Goal: Check status: Check status

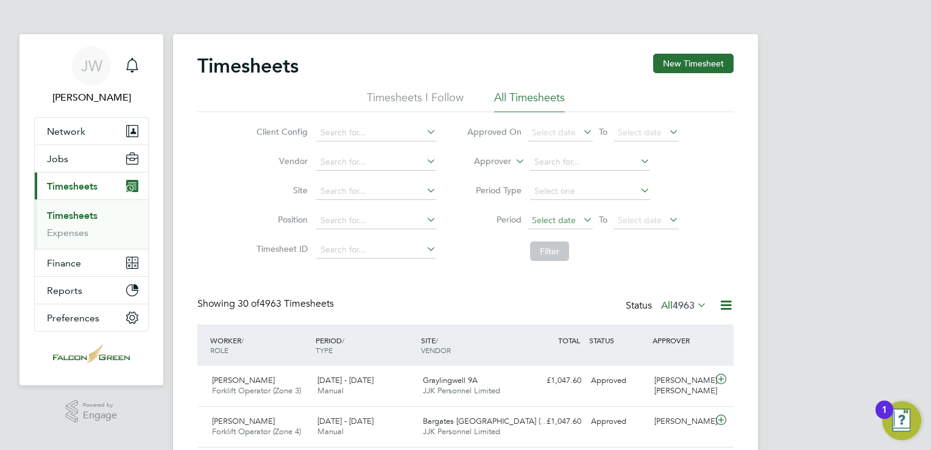
click at [548, 219] on span "Select date" at bounding box center [554, 219] width 44 height 11
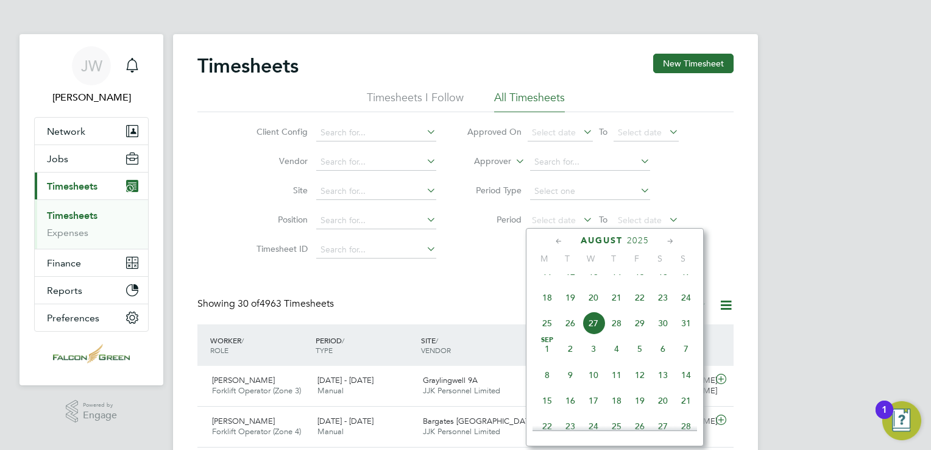
click at [547, 309] on span "18" at bounding box center [547, 297] width 23 height 23
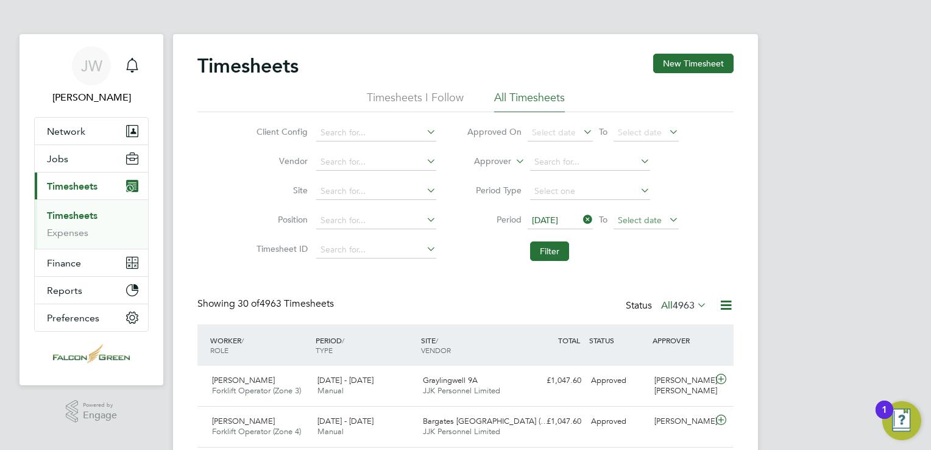
click at [629, 222] on span "Select date" at bounding box center [640, 219] width 44 height 11
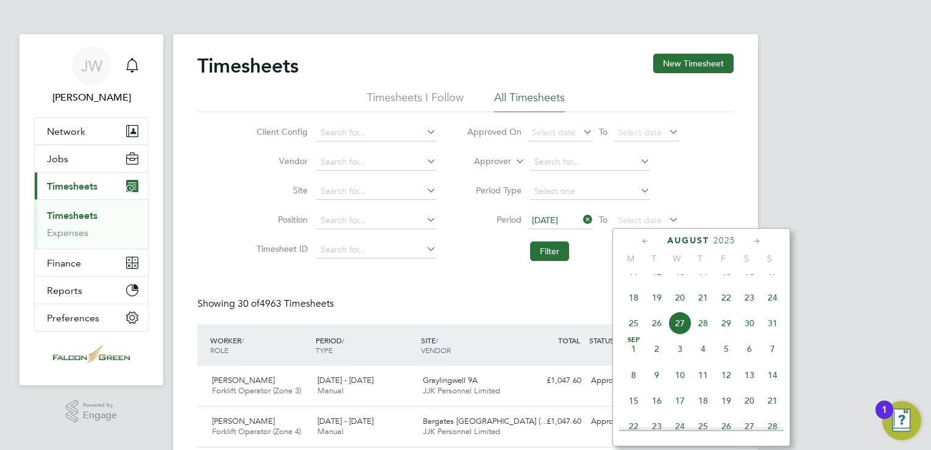
click at [770, 309] on span "24" at bounding box center [772, 297] width 23 height 23
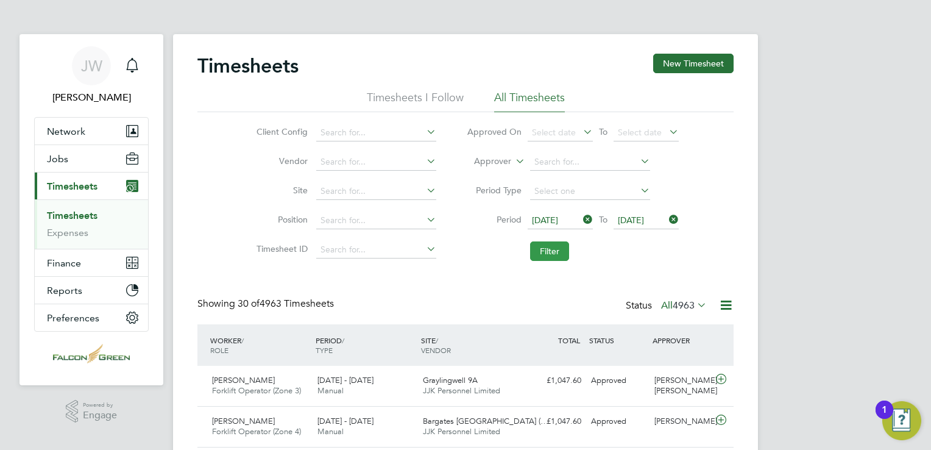
click at [541, 249] on button "Filter" at bounding box center [549, 250] width 39 height 19
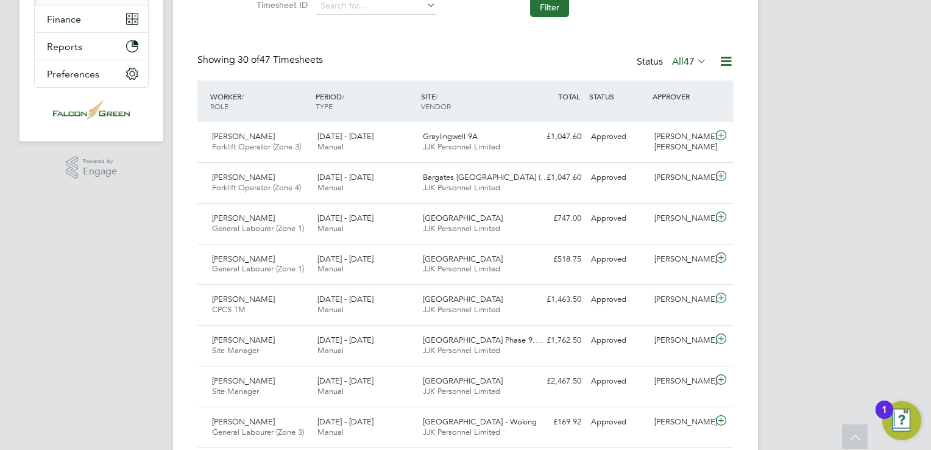
click at [695, 62] on icon at bounding box center [695, 60] width 0 height 17
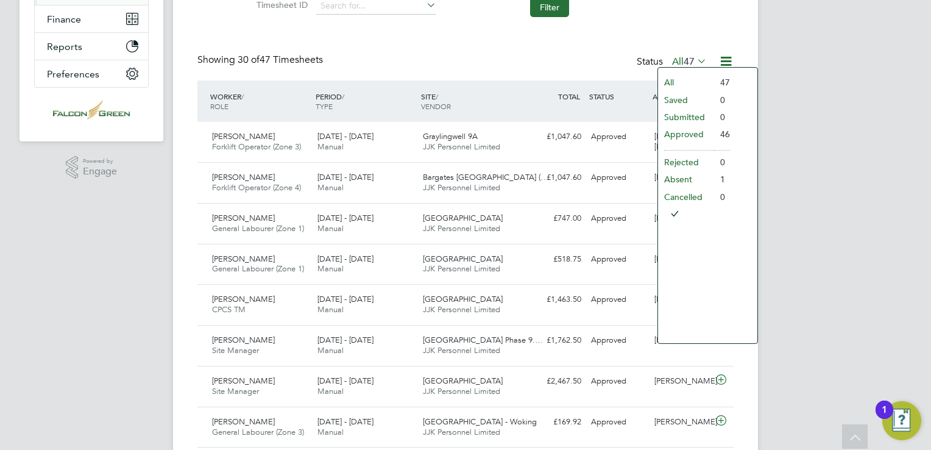
click at [690, 130] on li "Approved" at bounding box center [686, 134] width 56 height 17
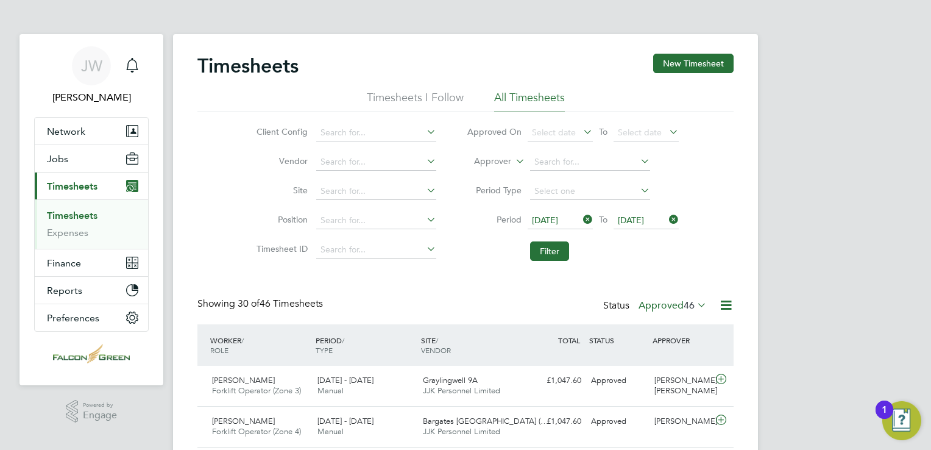
click at [695, 307] on icon at bounding box center [695, 304] width 0 height 17
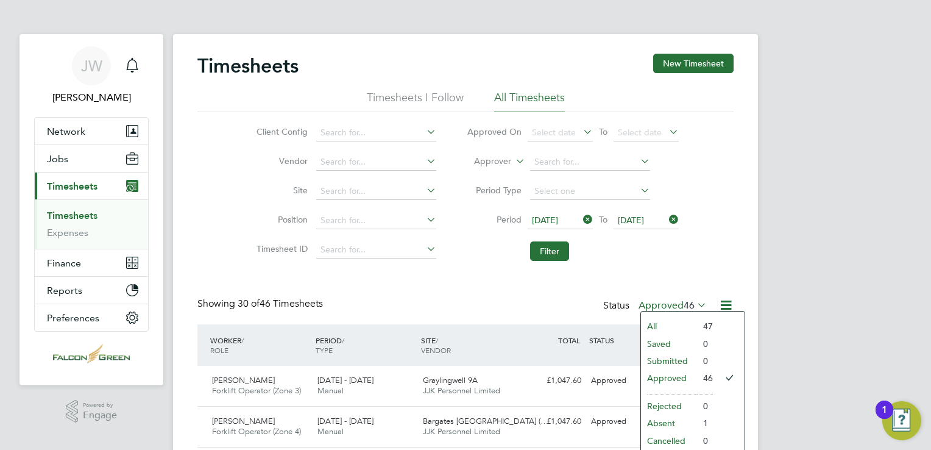
click at [667, 425] on li "Absent" at bounding box center [669, 422] width 56 height 17
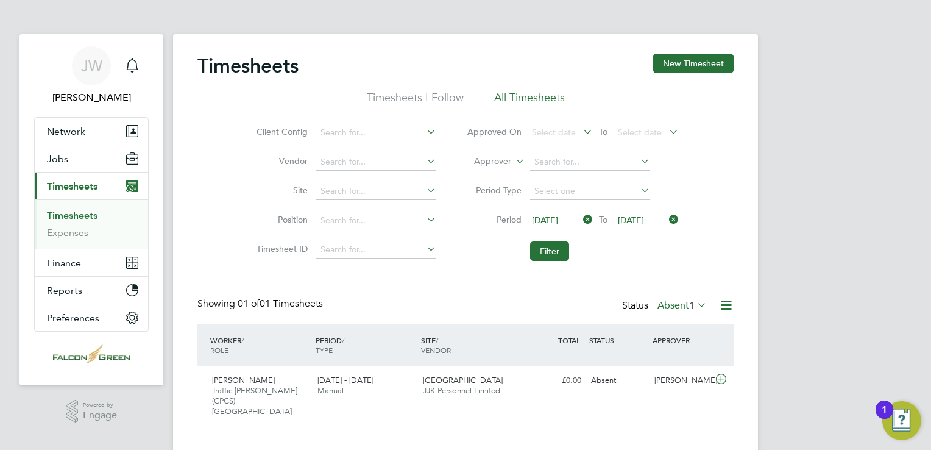
click at [680, 309] on label "Absent 1" at bounding box center [681, 305] width 49 height 12
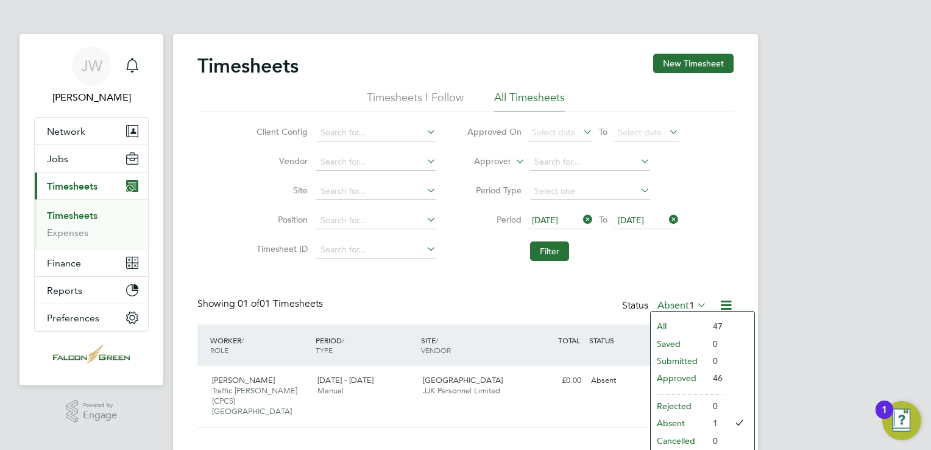
click at [680, 378] on li "Approved" at bounding box center [679, 377] width 56 height 17
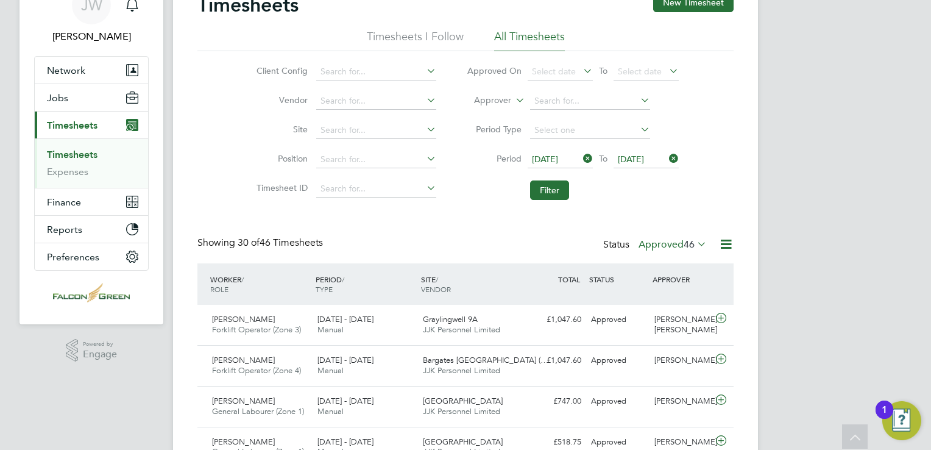
click at [731, 247] on icon at bounding box center [725, 243] width 15 height 15
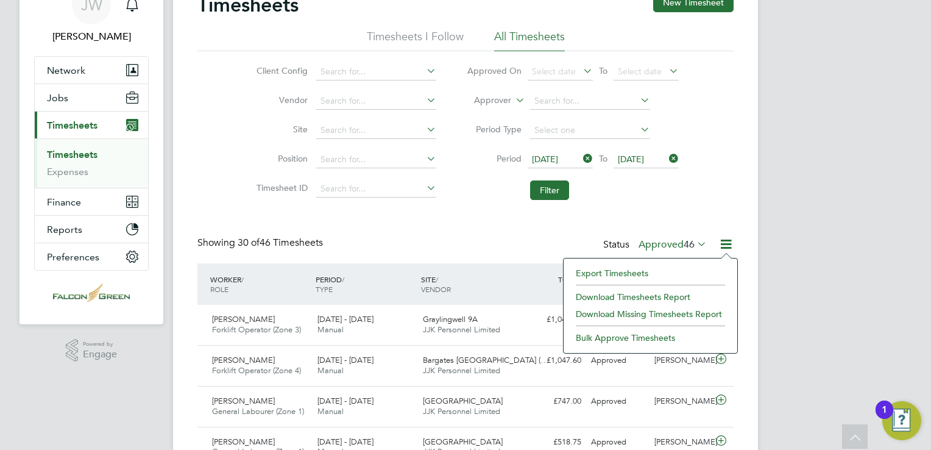
click at [643, 297] on li "Download Timesheets Report" at bounding box center [650, 296] width 161 height 17
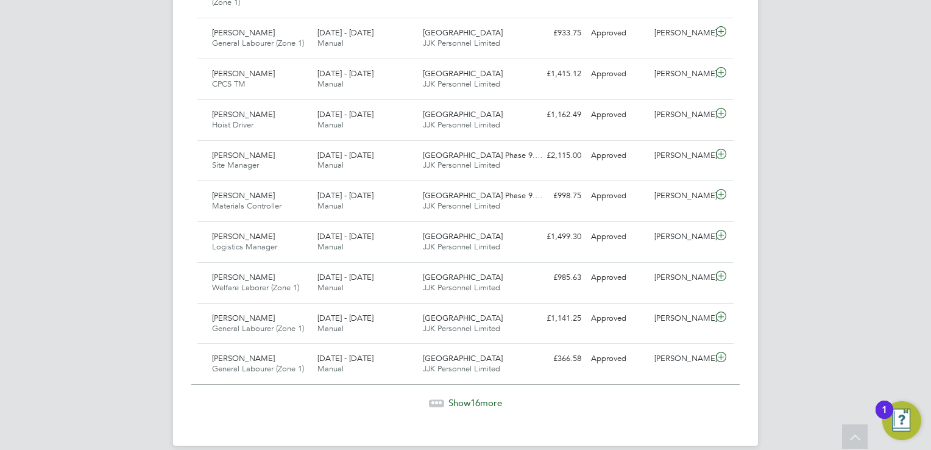
scroll to position [1244, 0]
click at [717, 352] on icon at bounding box center [721, 357] width 15 height 10
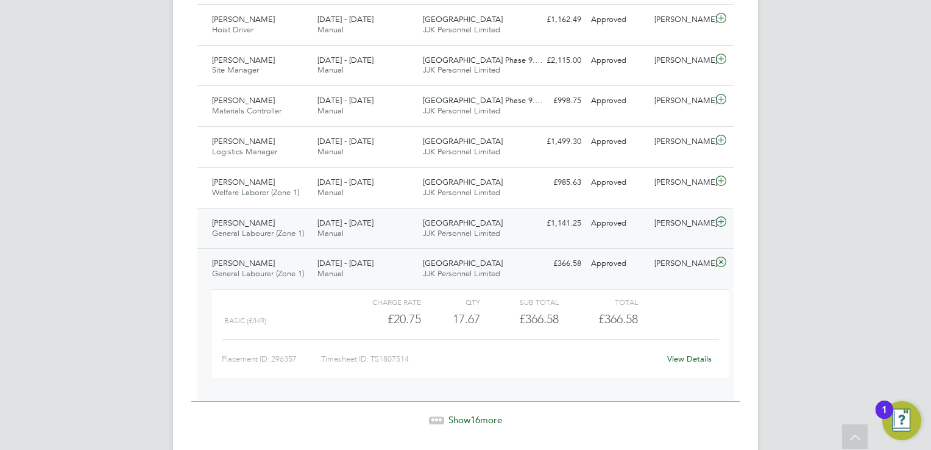
scroll to position [1355, 0]
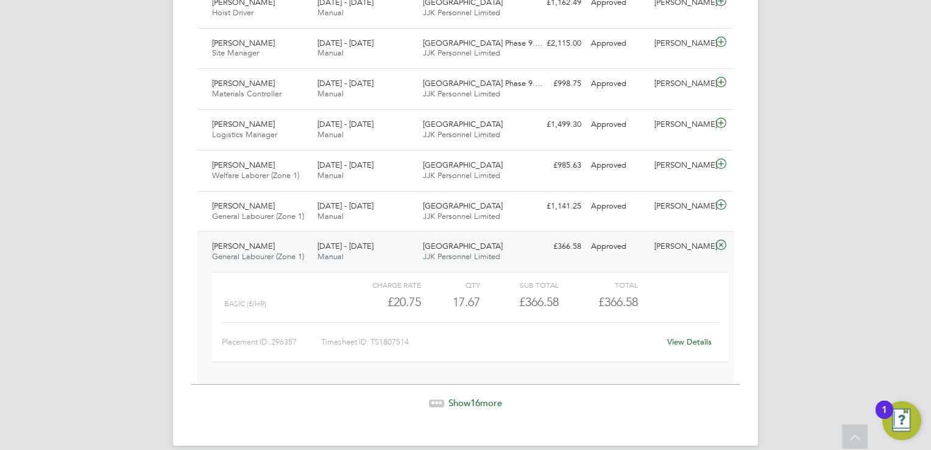
click at [691, 336] on link "View Details" at bounding box center [689, 341] width 44 height 10
click at [721, 200] on icon at bounding box center [721, 205] width 15 height 10
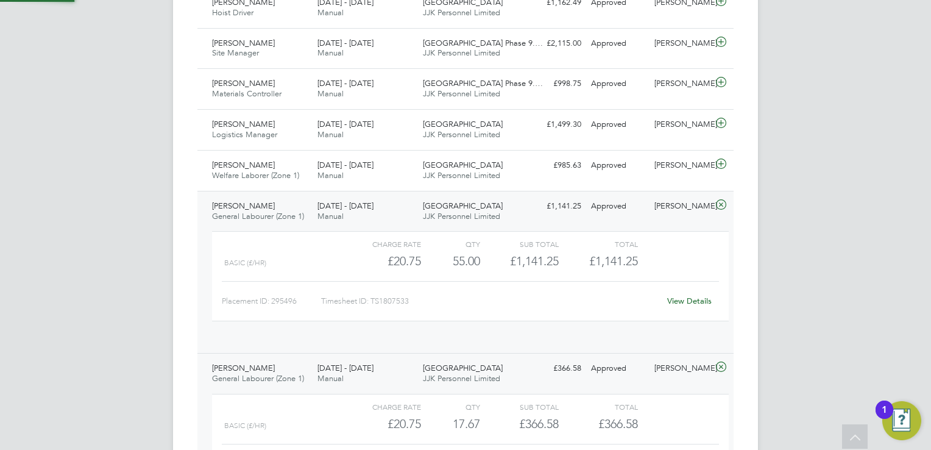
scroll to position [20, 118]
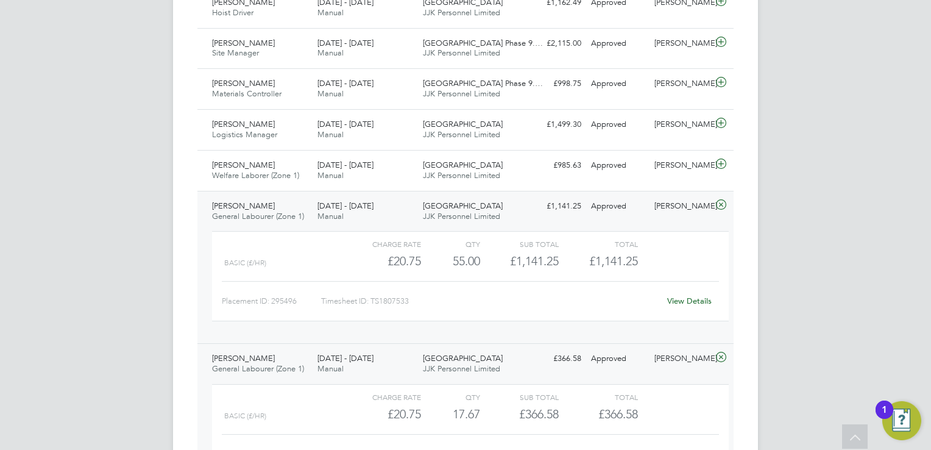
click at [690, 296] on link "View Details" at bounding box center [689, 301] width 44 height 10
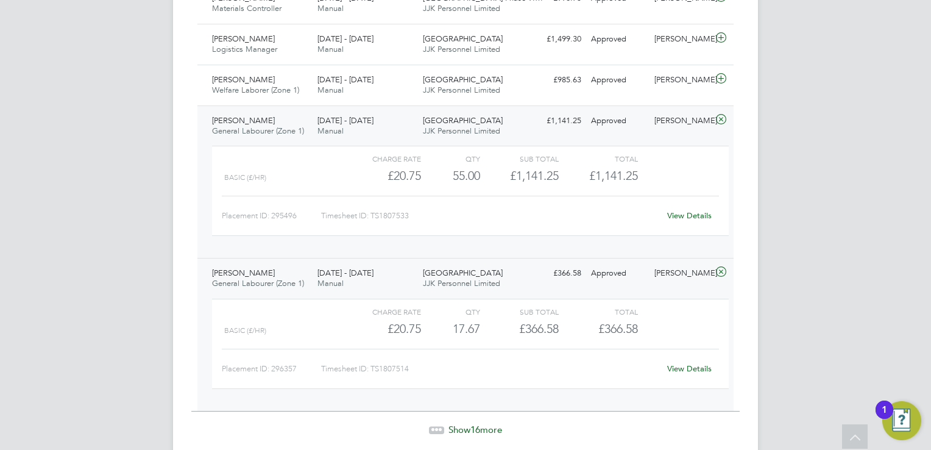
scroll to position [1467, 0]
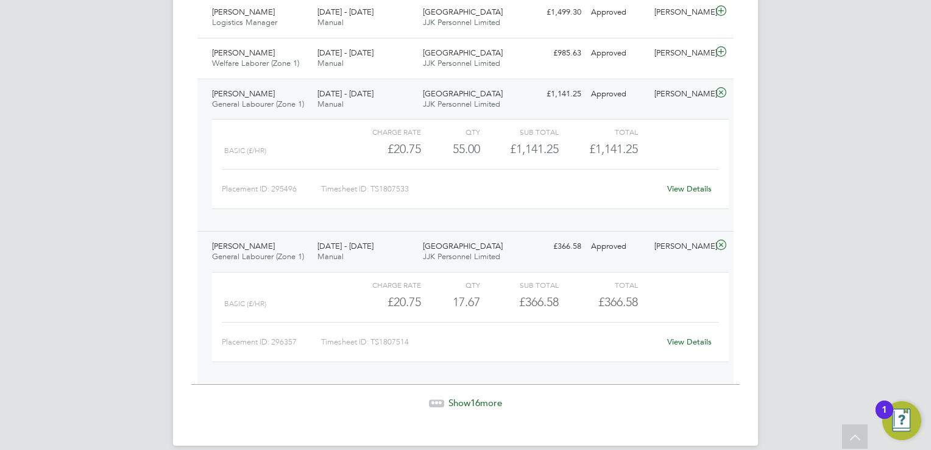
click at [466, 397] on span "Show 16 more" at bounding box center [475, 403] width 54 height 12
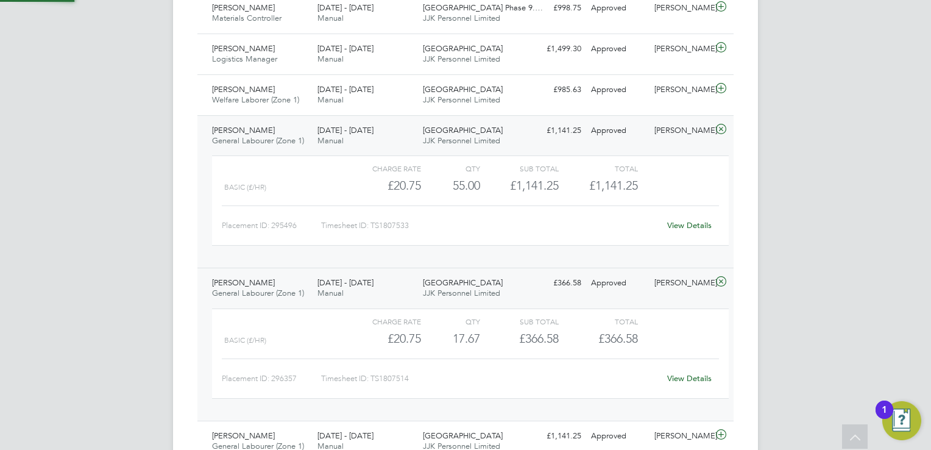
scroll to position [5, 6]
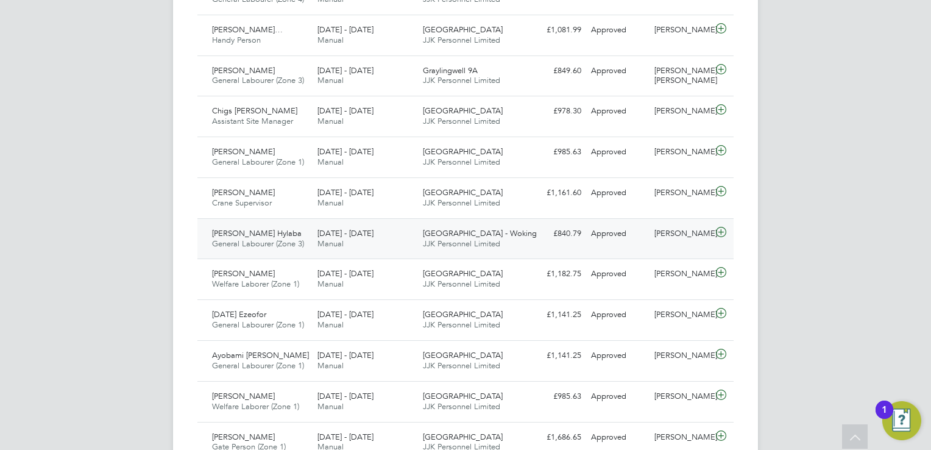
click at [720, 227] on icon at bounding box center [721, 232] width 15 height 10
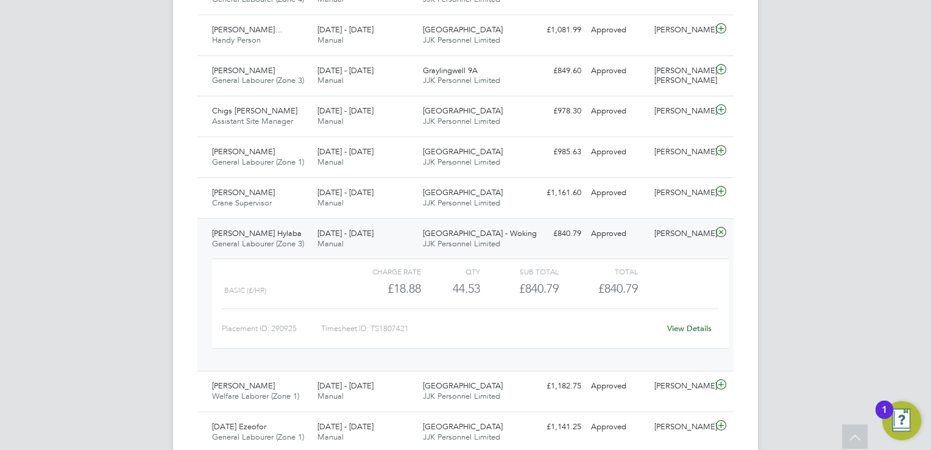
click at [703, 323] on link "View Details" at bounding box center [689, 328] width 44 height 10
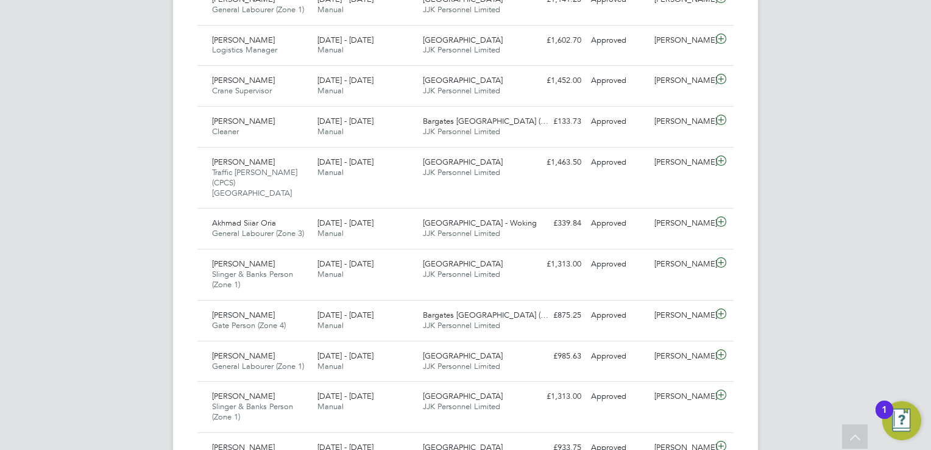
scroll to position [801, 0]
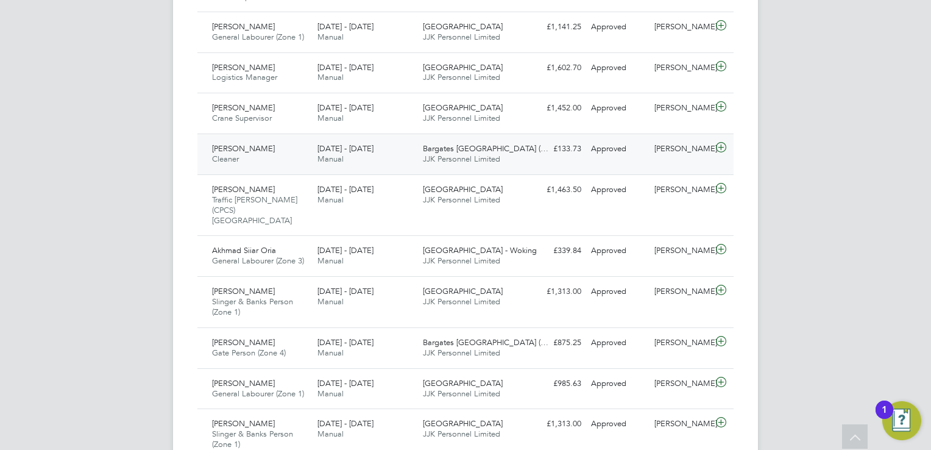
click at [718, 146] on icon at bounding box center [721, 148] width 15 height 10
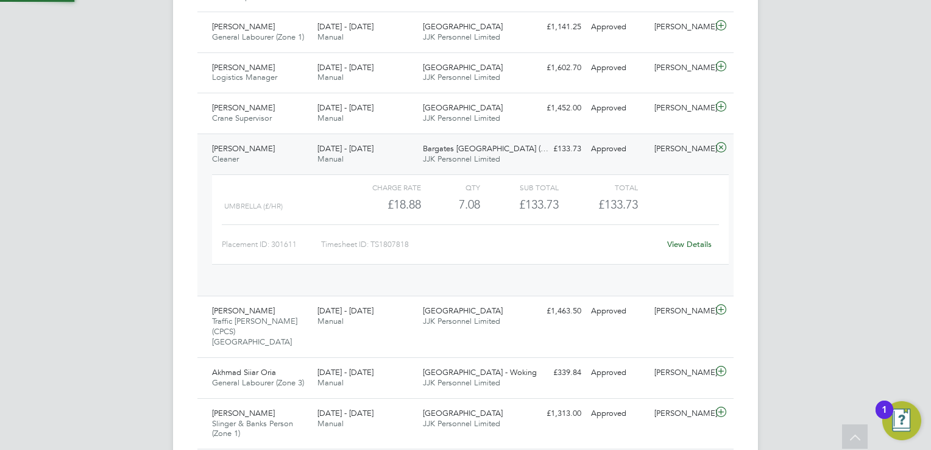
scroll to position [20, 118]
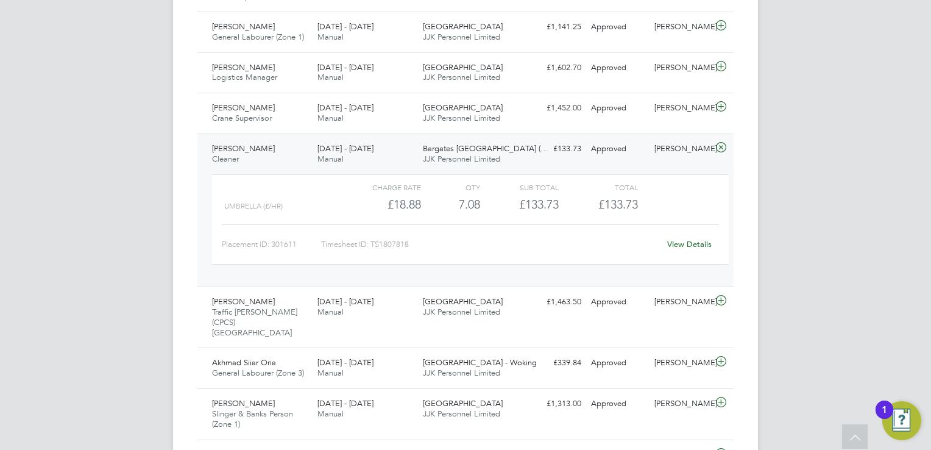
click at [692, 242] on link "View Details" at bounding box center [689, 244] width 44 height 10
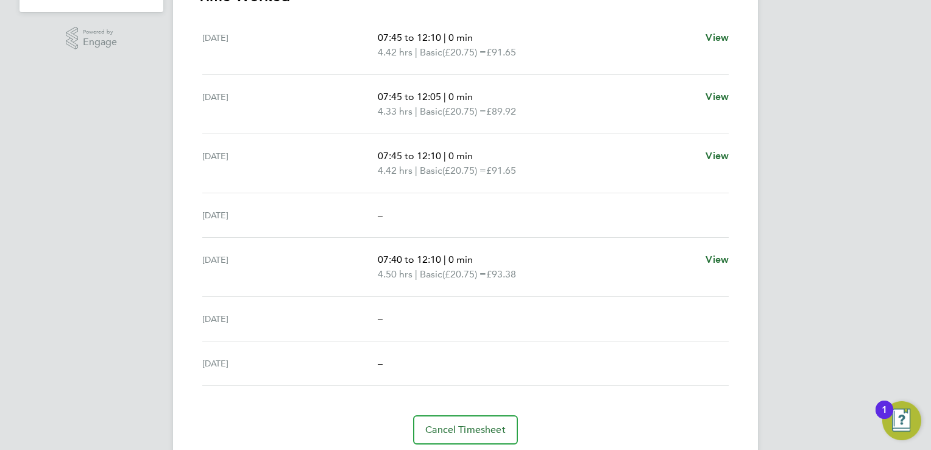
scroll to position [292, 0]
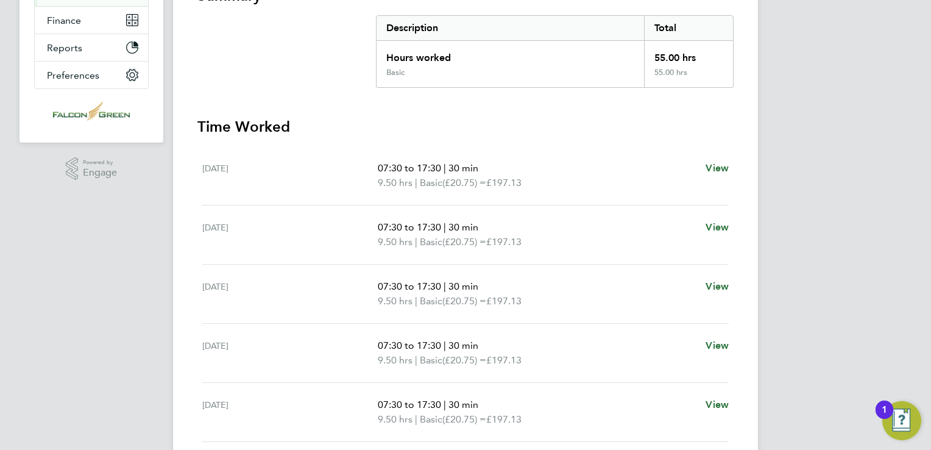
scroll to position [61, 0]
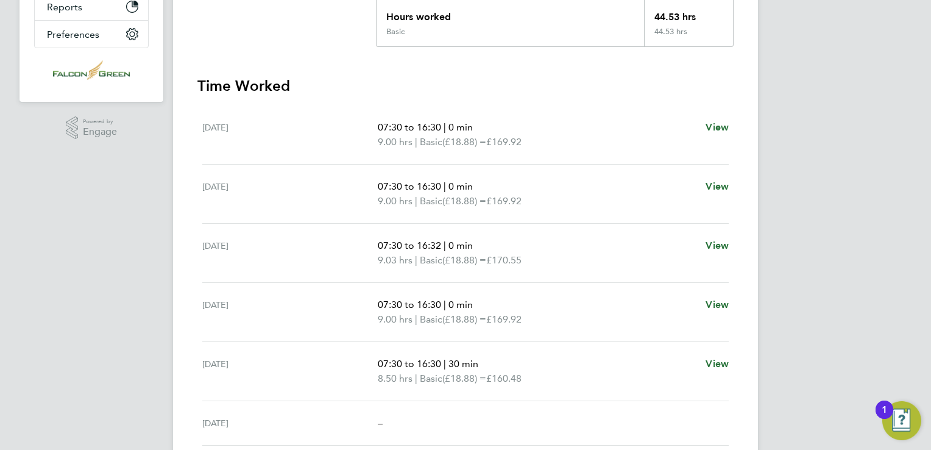
scroll to position [305, 0]
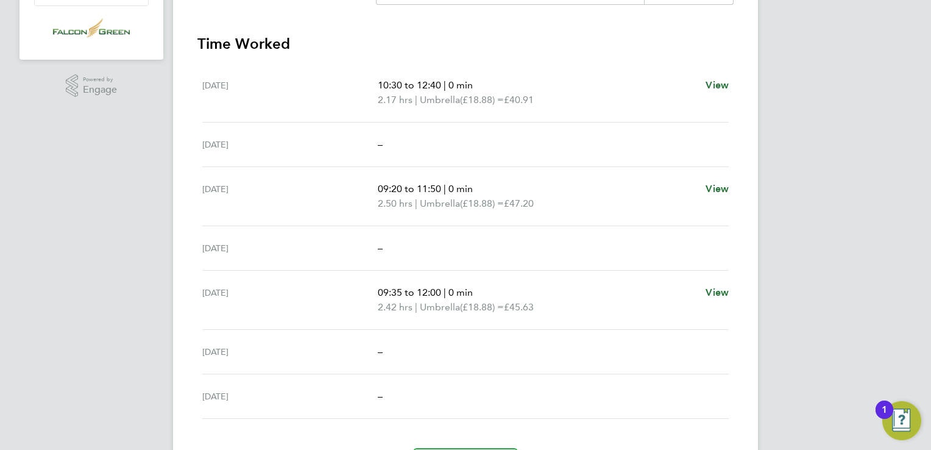
scroll to position [244, 0]
